Goal: Communication & Community: Ask a question

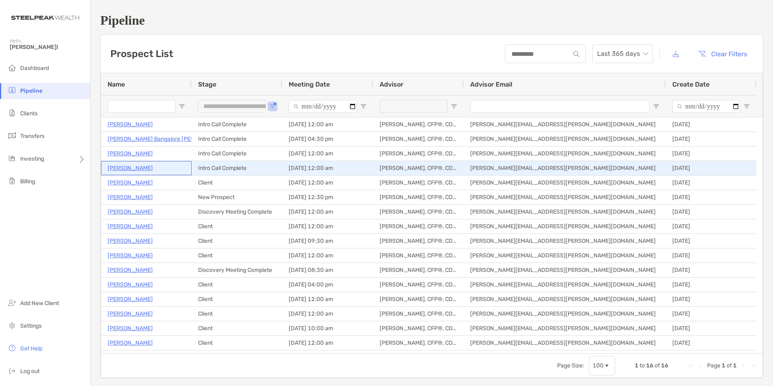
click at [131, 168] on p "[PERSON_NAME]" at bounding box center [130, 168] width 45 height 10
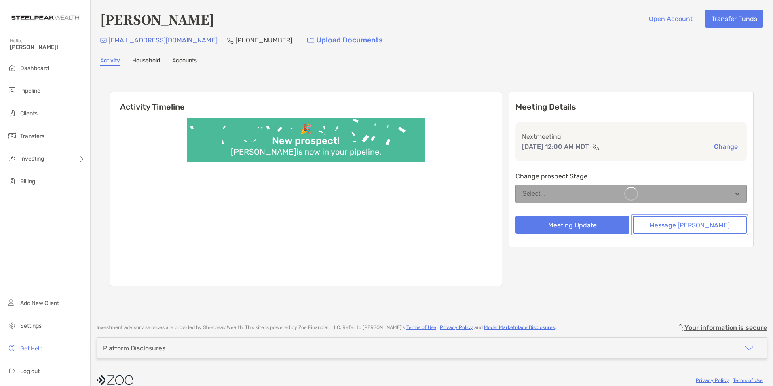
click at [680, 230] on button "Message [PERSON_NAME]" at bounding box center [690, 225] width 114 height 18
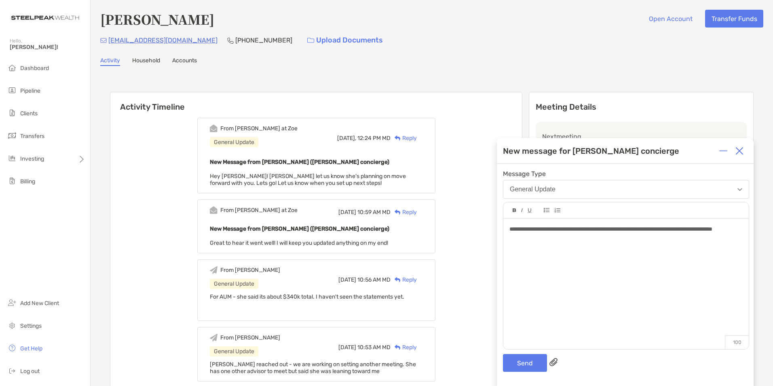
click at [670, 230] on span "**********" at bounding box center [610, 229] width 203 height 6
click at [507, 359] on button "Send" at bounding box center [525, 363] width 44 height 18
